Goal: Task Accomplishment & Management: Use online tool/utility

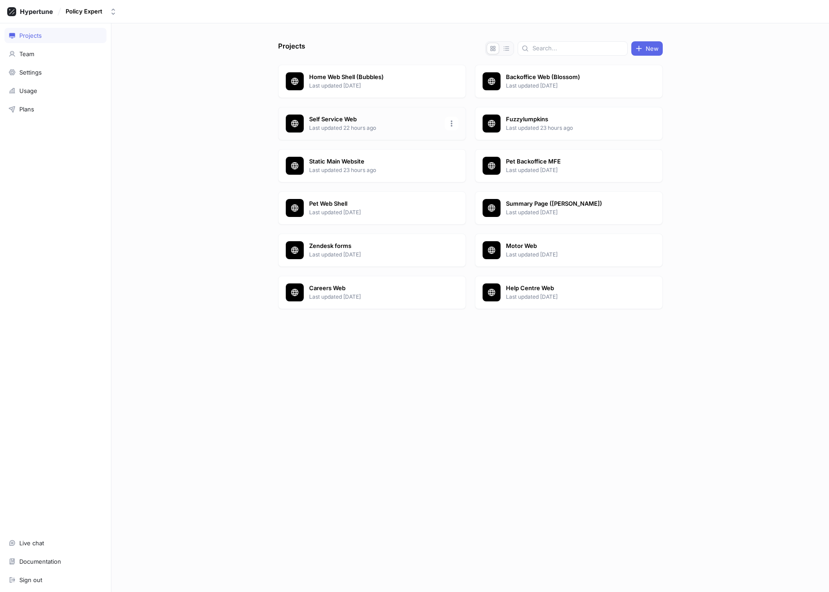
click at [346, 122] on p "Self Service Web" at bounding box center [374, 119] width 130 height 9
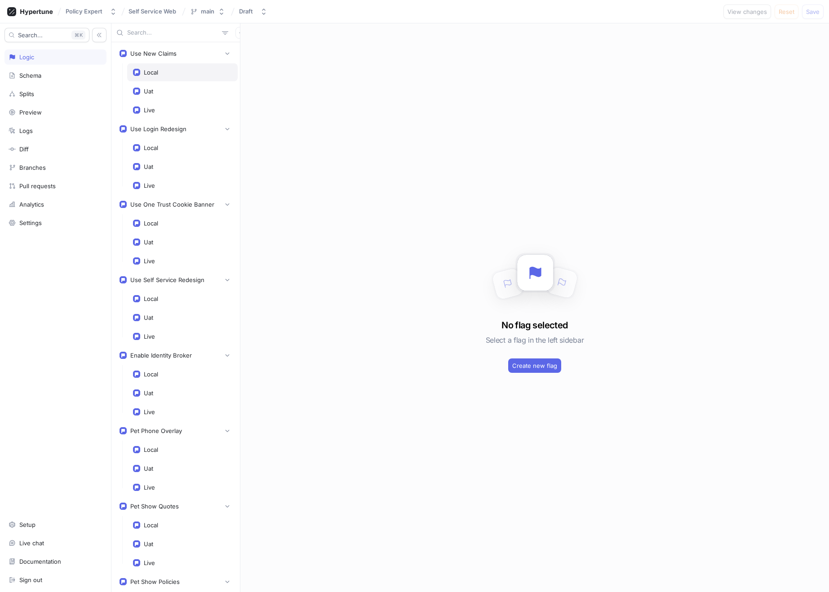
click at [168, 71] on div "Local" at bounding box center [182, 72] width 99 height 7
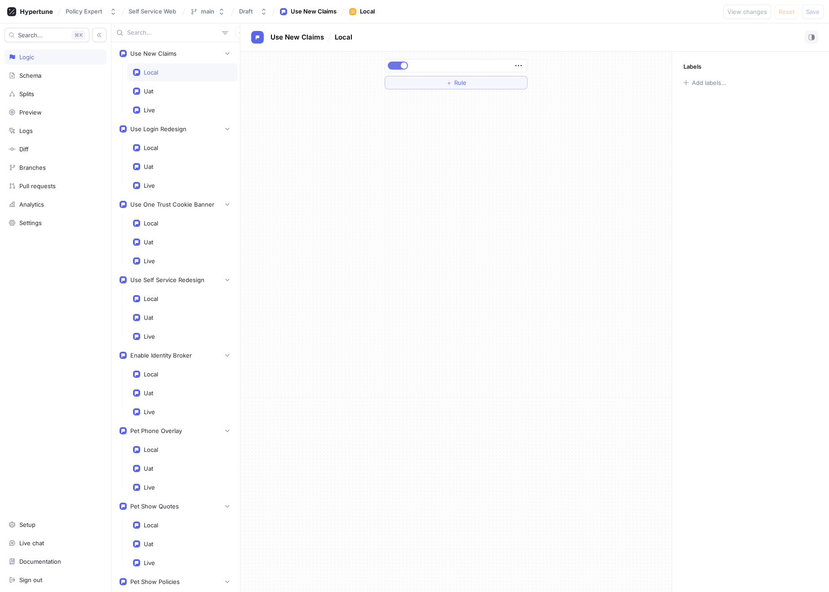
click at [399, 66] on button "button" at bounding box center [398, 66] width 20 height 8
click at [821, 11] on button "Save" at bounding box center [813, 11] width 22 height 14
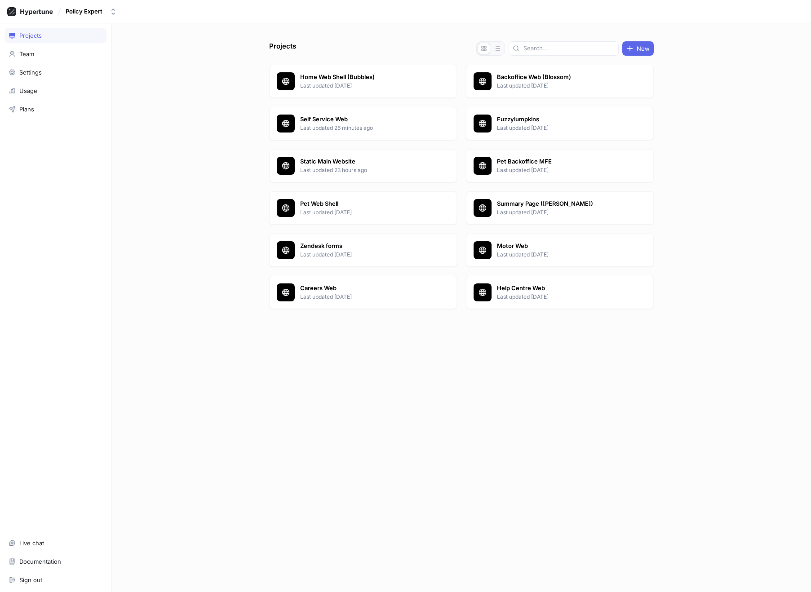
click at [217, 144] on div "Projects New Home Web Shell (Bubbles) Last updated [DATE] Backoffice Web (Bloss…" at bounding box center [460, 307] width 699 height 569
click at [340, 121] on p "Self Service Web" at bounding box center [365, 119] width 130 height 9
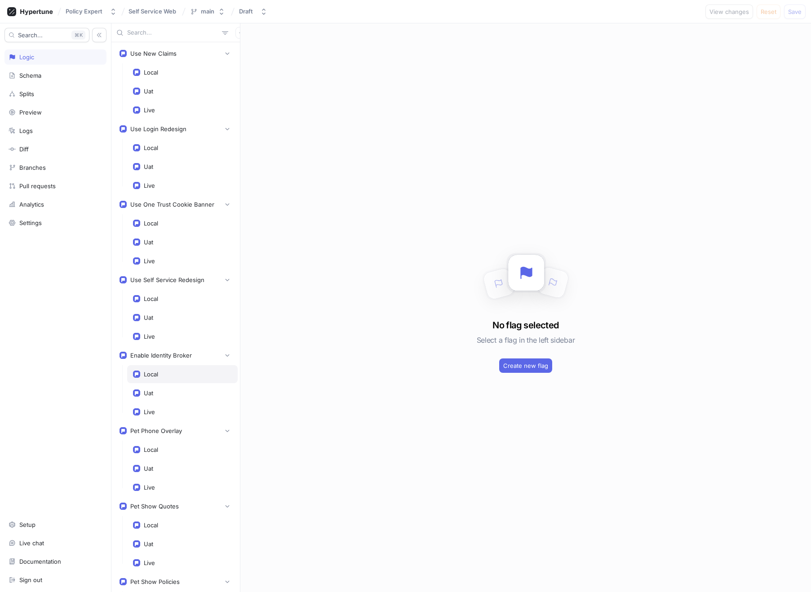
click at [187, 378] on div "Local" at bounding box center [182, 374] width 110 height 18
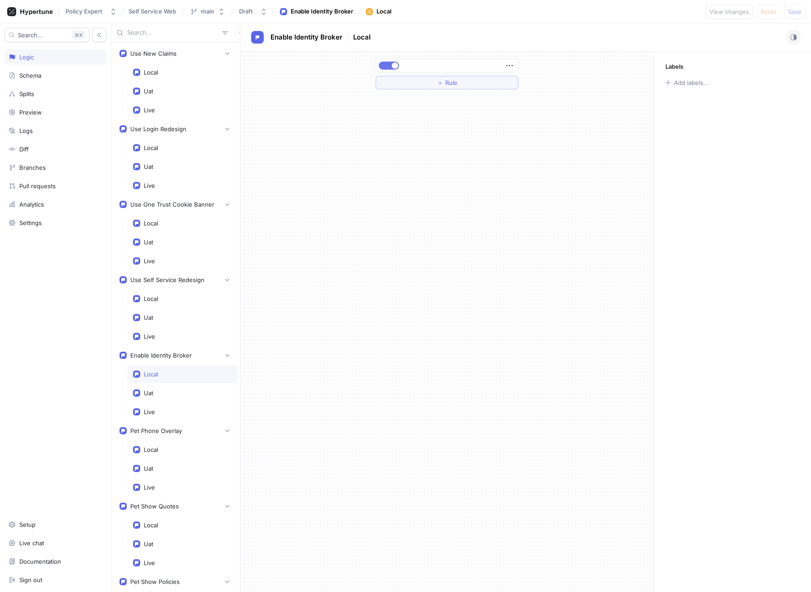
click at [387, 64] on button "button" at bounding box center [389, 66] width 20 height 8
click at [791, 10] on span "Save" at bounding box center [794, 11] width 13 height 5
